Goal: Information Seeking & Learning: Learn about a topic

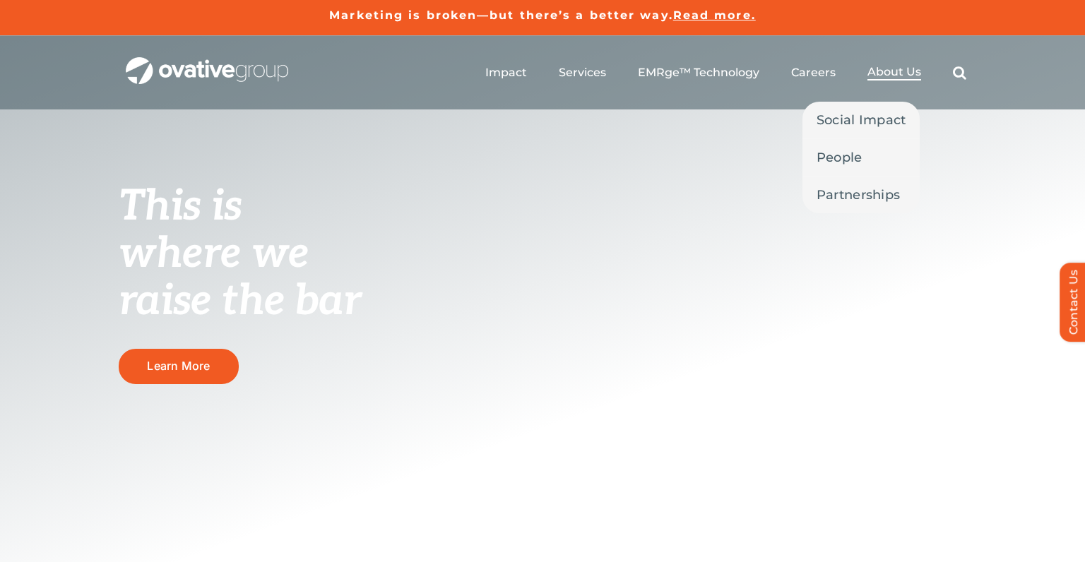
click at [885, 74] on span "About Us" at bounding box center [894, 72] width 54 height 14
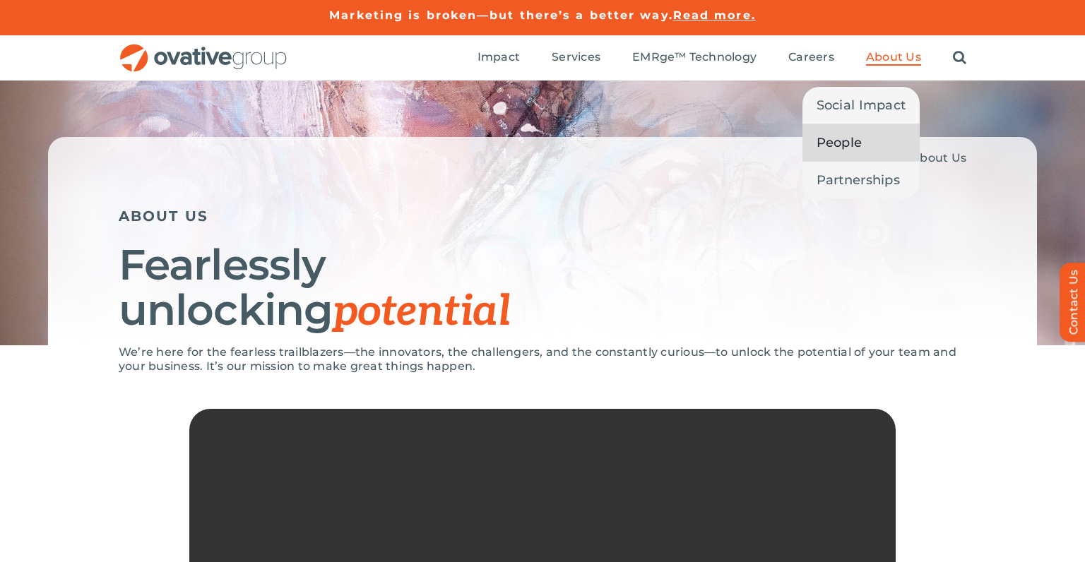
click at [852, 144] on span "People" at bounding box center [839, 143] width 46 height 20
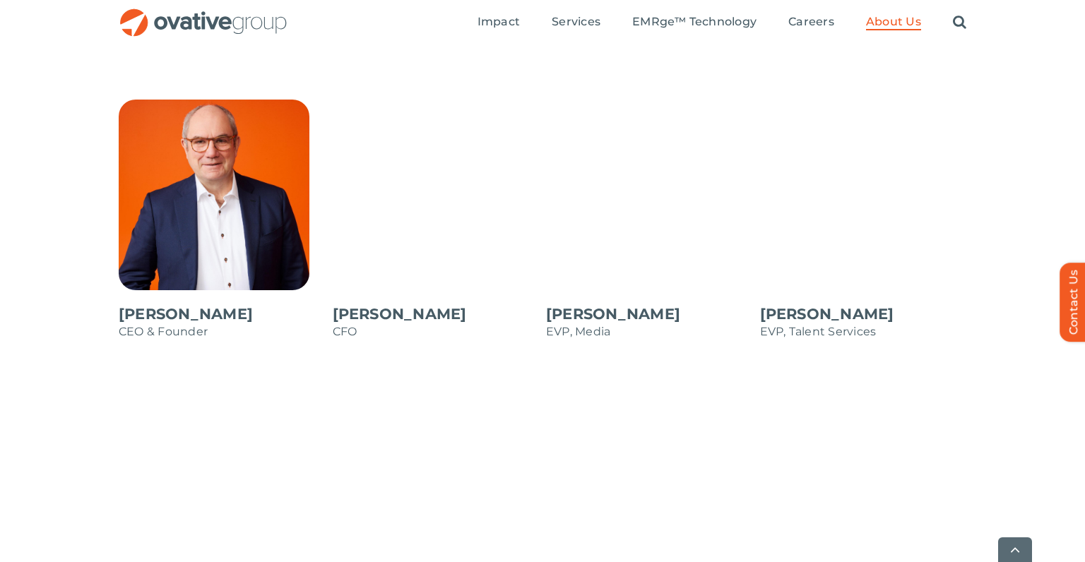
scroll to position [1333, 0]
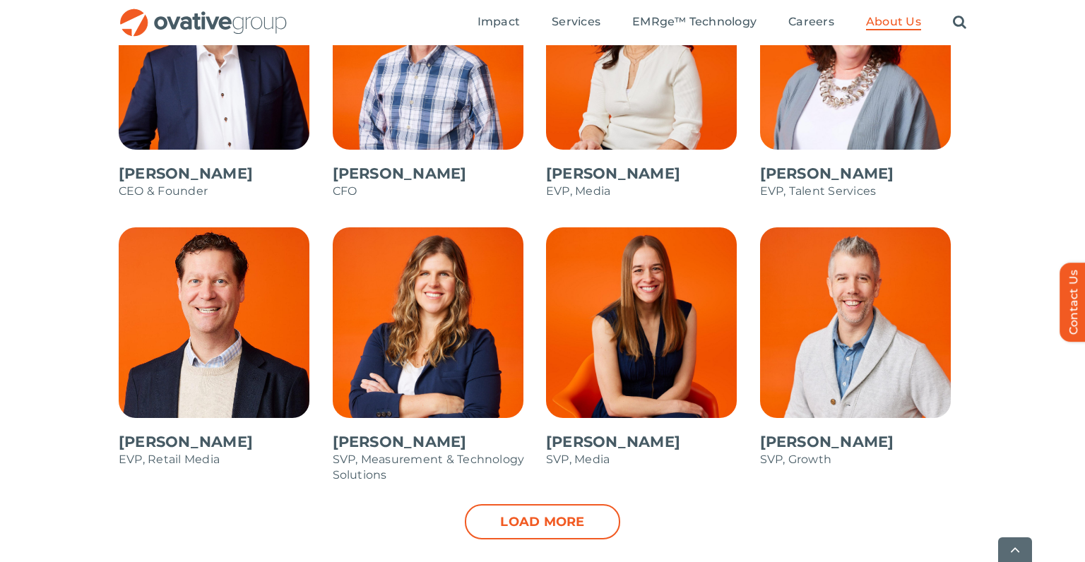
click at [641, 385] on span at bounding box center [649, 354] width 207 height 254
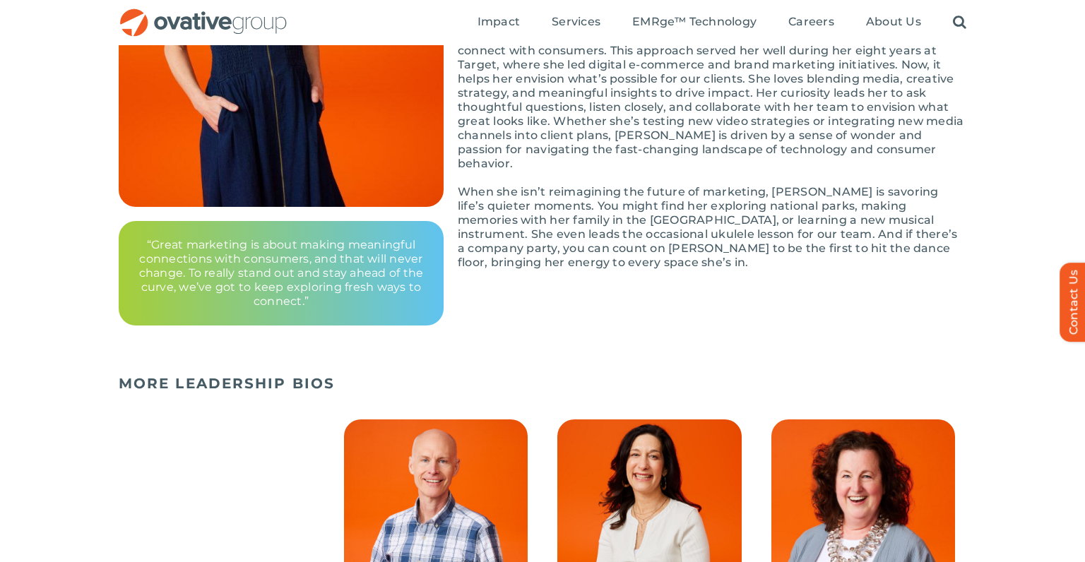
scroll to position [333, 0]
